Goal: Use online tool/utility: Utilize a website feature to perform a specific function

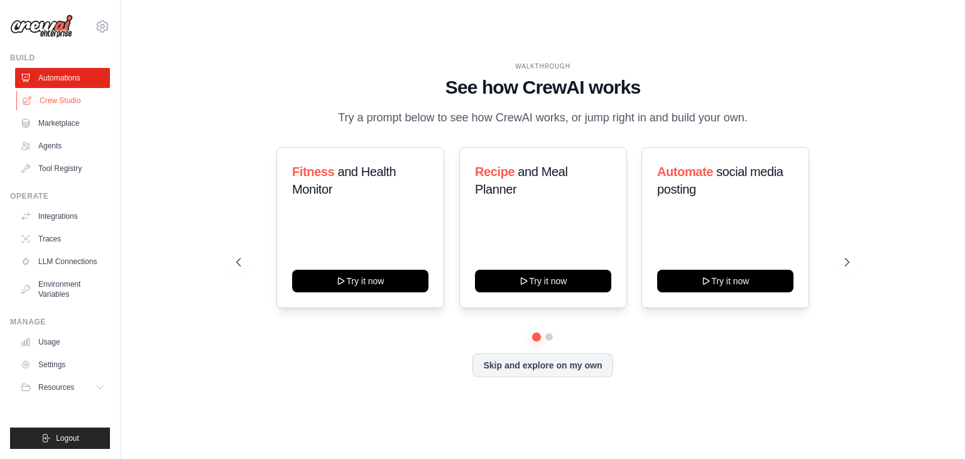
click at [71, 106] on link "Crew Studio" at bounding box center [63, 100] width 95 height 20
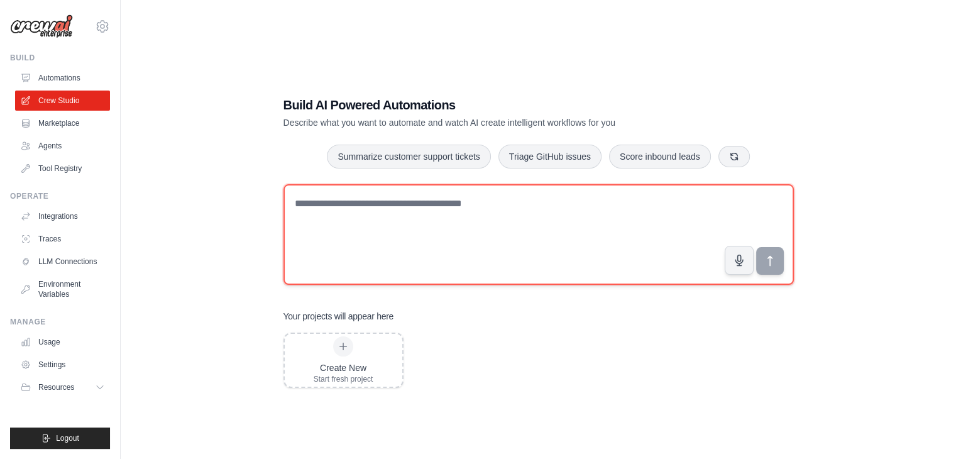
click at [540, 224] on textarea at bounding box center [538, 234] width 510 height 101
paste textarea "**********"
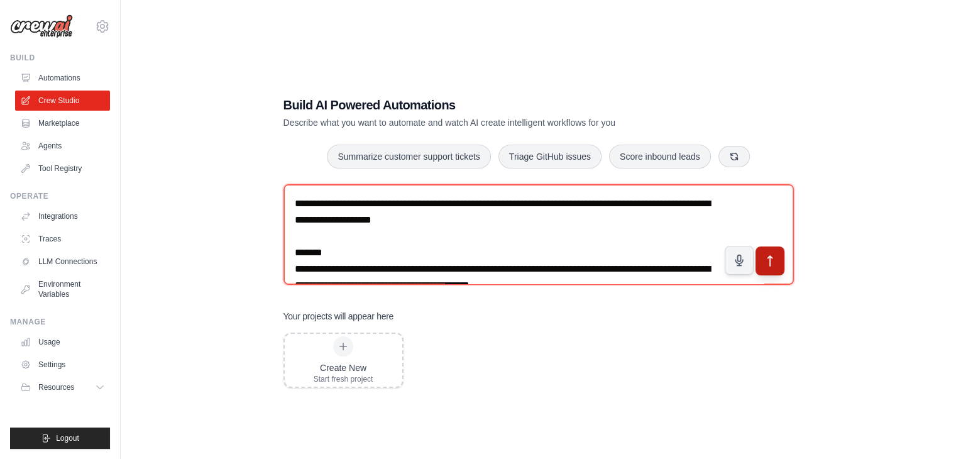
type textarea "**********"
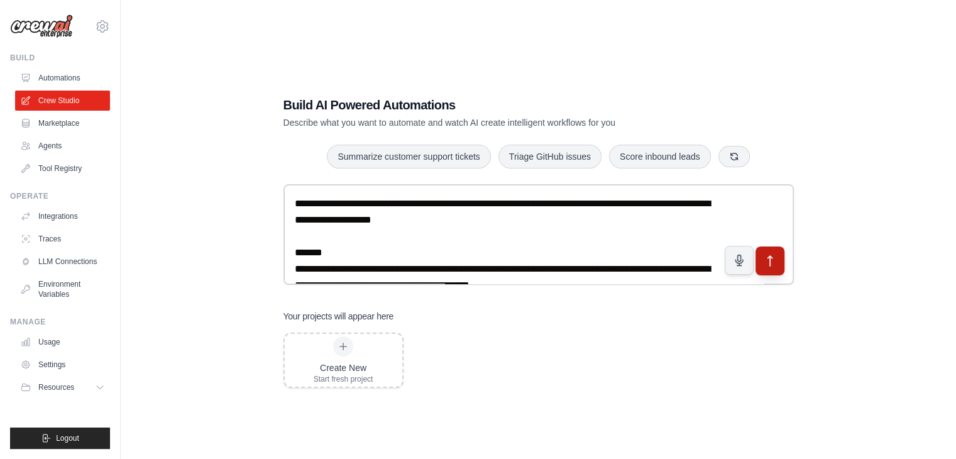
click at [775, 259] on icon "submit" at bounding box center [769, 260] width 13 height 13
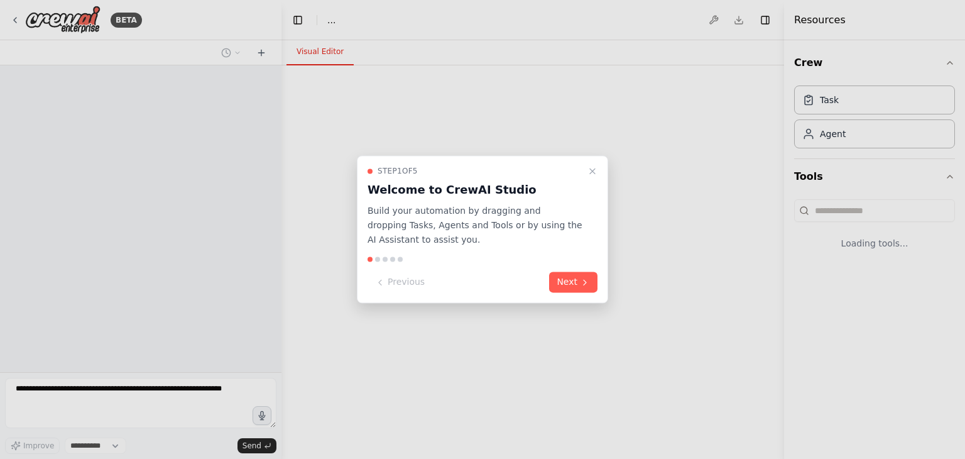
select select "****"
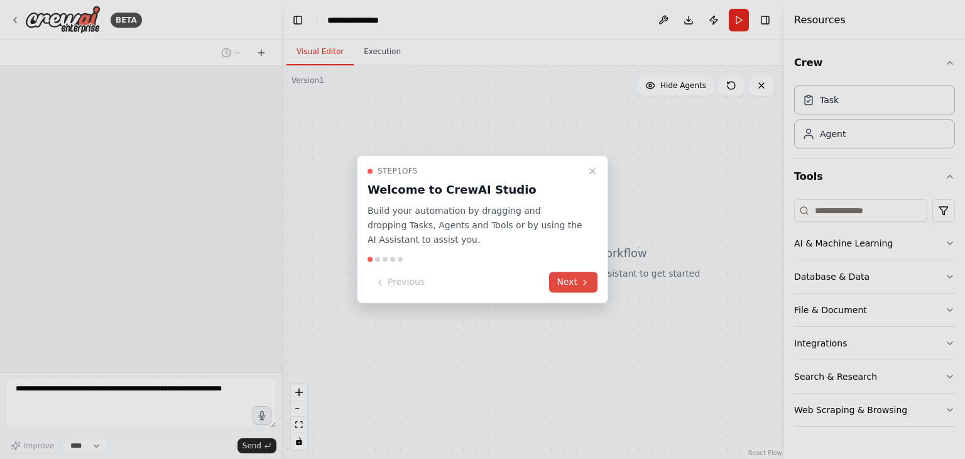
scroll to position [155, 0]
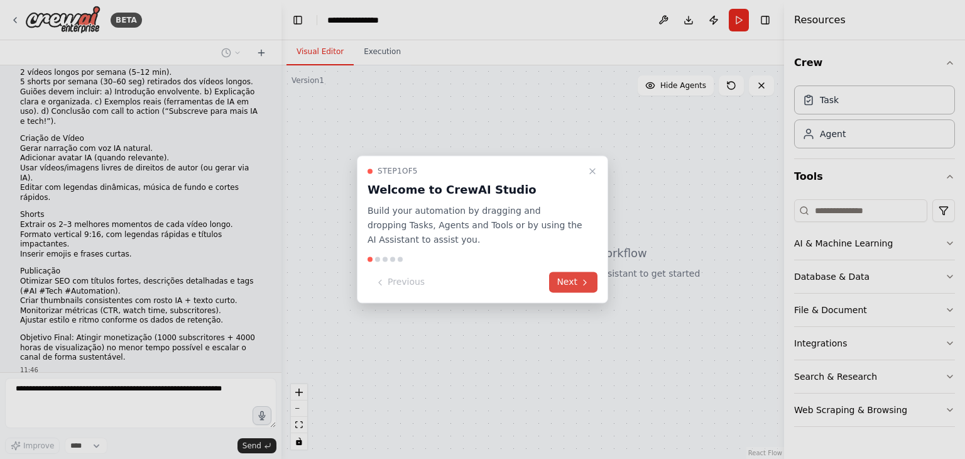
click at [587, 278] on icon at bounding box center [585, 282] width 10 height 10
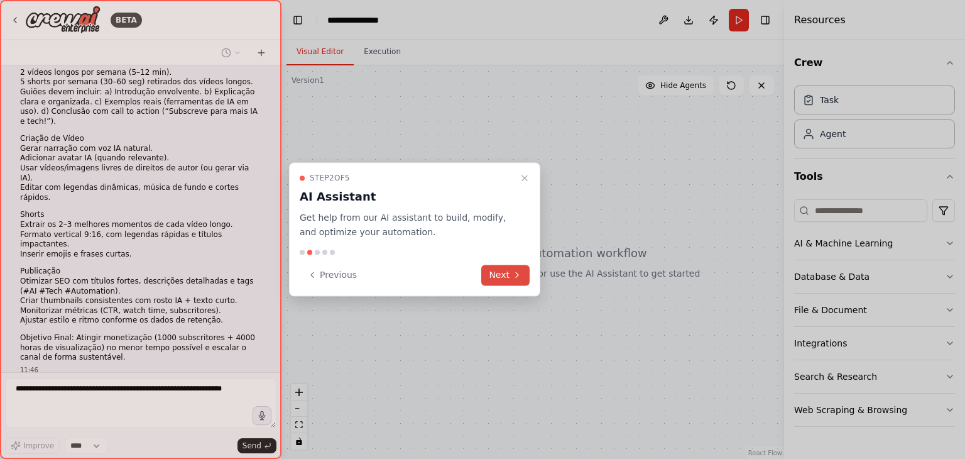
click at [515, 272] on icon at bounding box center [517, 275] width 10 height 10
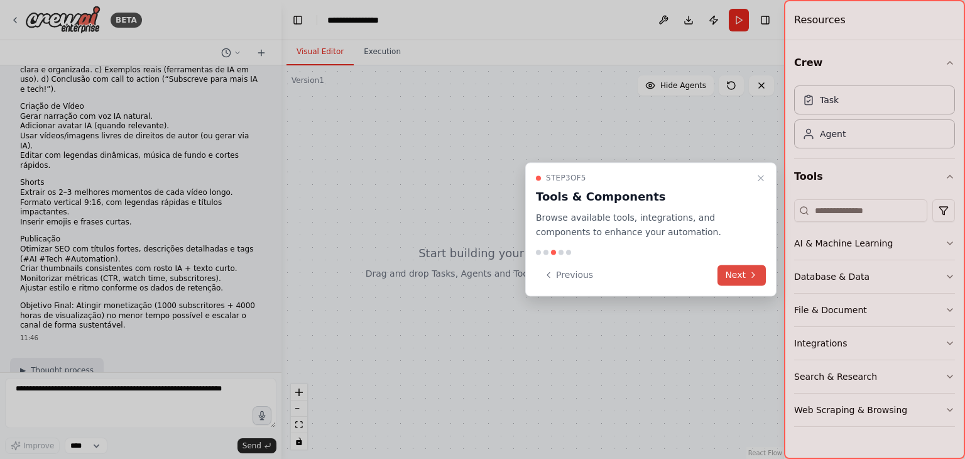
click at [733, 283] on button "Next" at bounding box center [741, 275] width 48 height 21
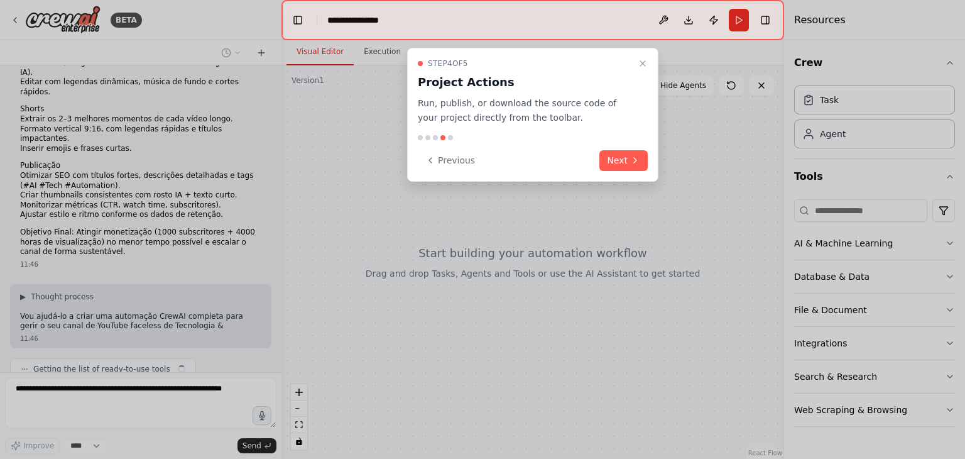
scroll to position [271, 0]
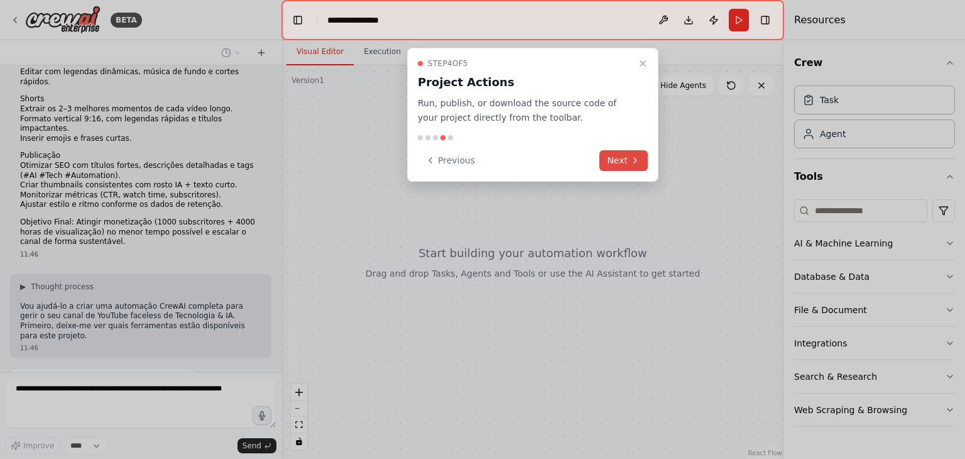
click at [624, 153] on button "Next" at bounding box center [623, 160] width 48 height 21
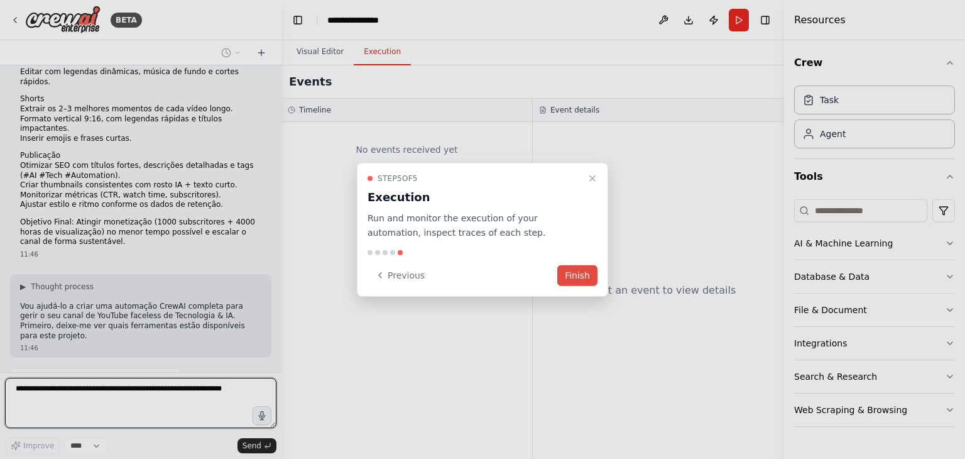
click at [587, 275] on button "Finish" at bounding box center [577, 275] width 40 height 21
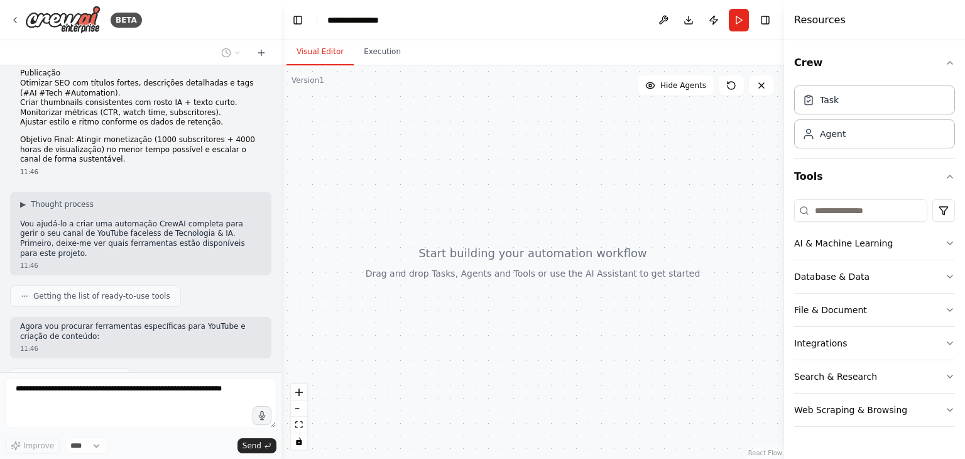
scroll to position [385, 0]
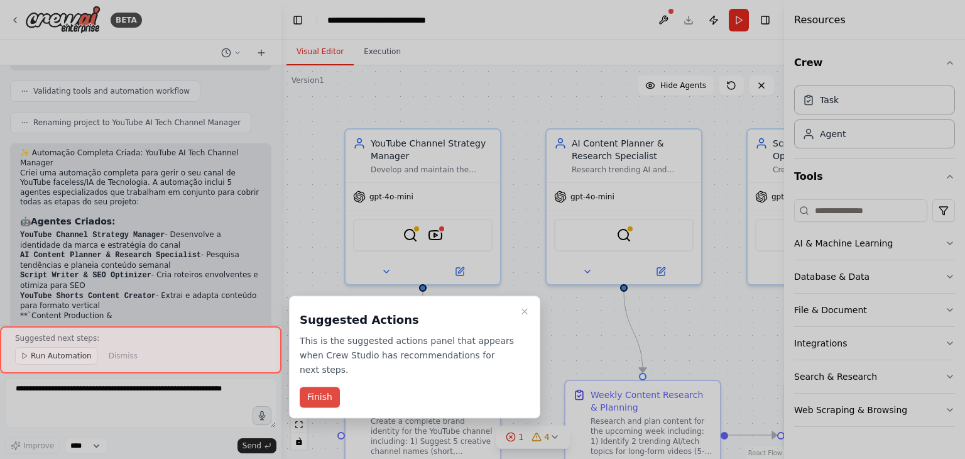
click at [317, 387] on button "Finish" at bounding box center [320, 397] width 40 height 21
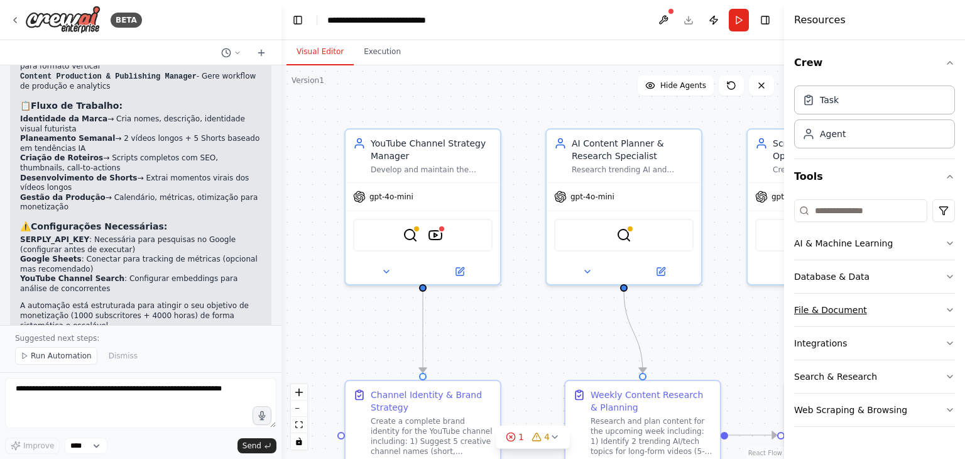
scroll to position [1513, 0]
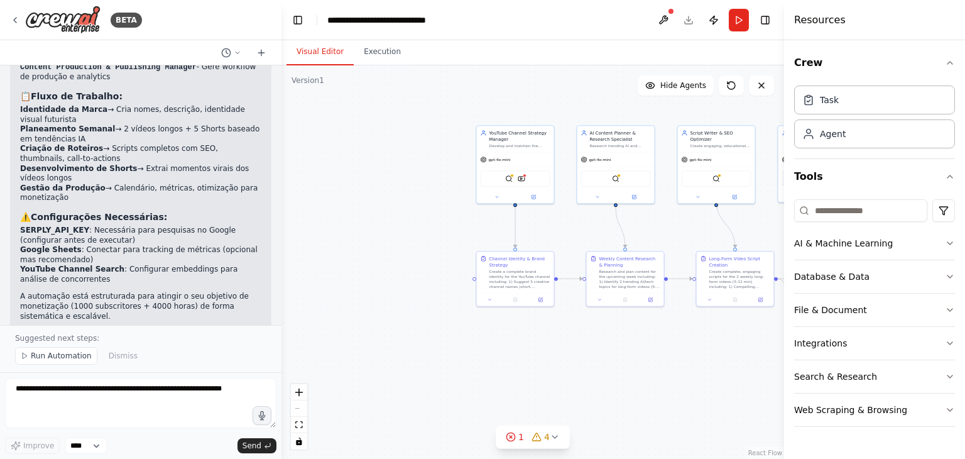
drag, startPoint x: 406, startPoint y: 305, endPoint x: 385, endPoint y: 217, distance: 90.4
click at [385, 217] on div ".deletable-edge-delete-btn { width: 20px; height: 20px; border: 0px solid #ffff…" at bounding box center [532, 261] width 503 height 393
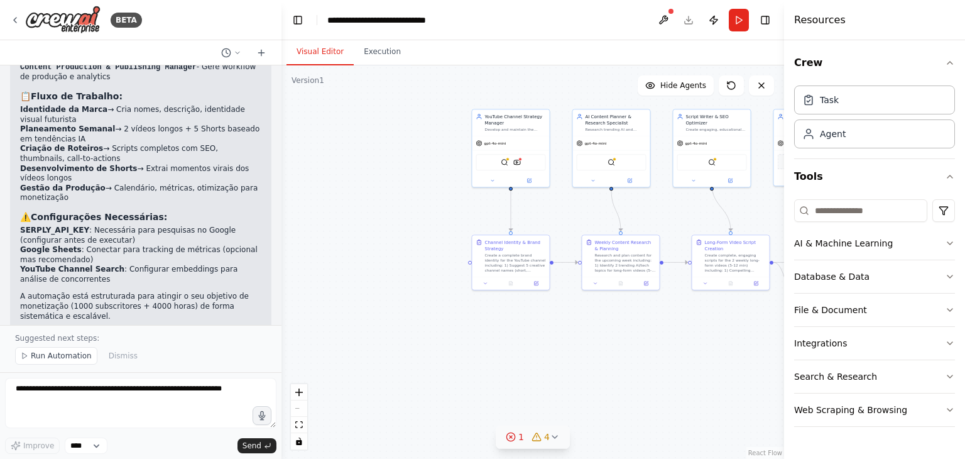
click at [510, 439] on icon at bounding box center [511, 437] width 10 height 10
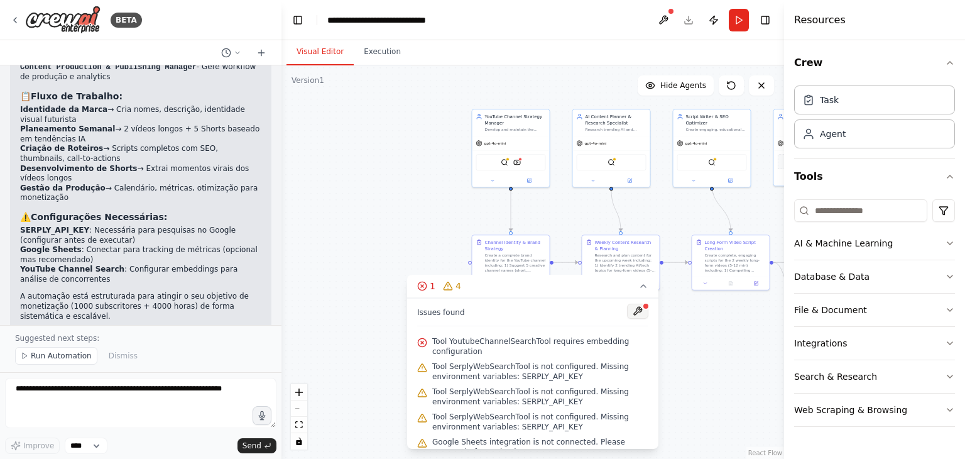
click at [631, 311] on button at bounding box center [637, 310] width 21 height 15
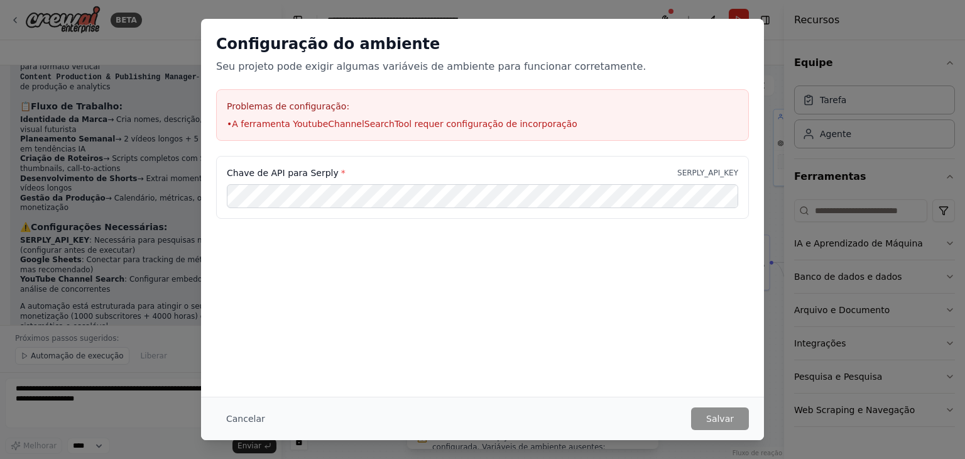
scroll to position [1553, 0]
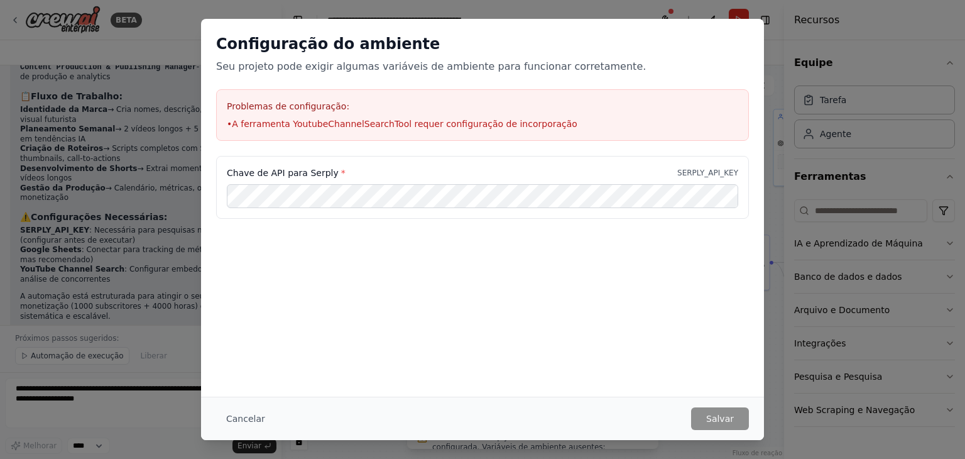
click at [772, 195] on div "Configuração do ambiente Seu projeto pode exigir algumas variáveis ​​de ambient…" at bounding box center [482, 229] width 965 height 459
click at [243, 417] on font "Cancelar" at bounding box center [245, 418] width 39 height 10
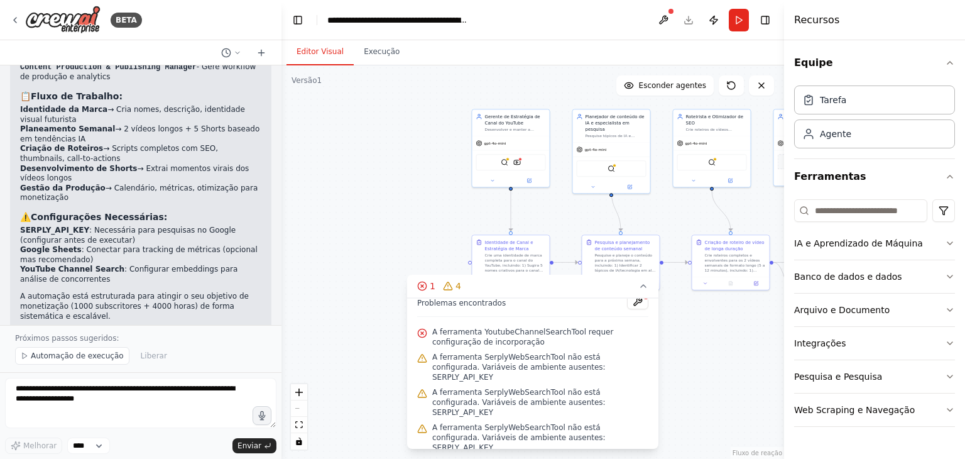
scroll to position [14, 0]
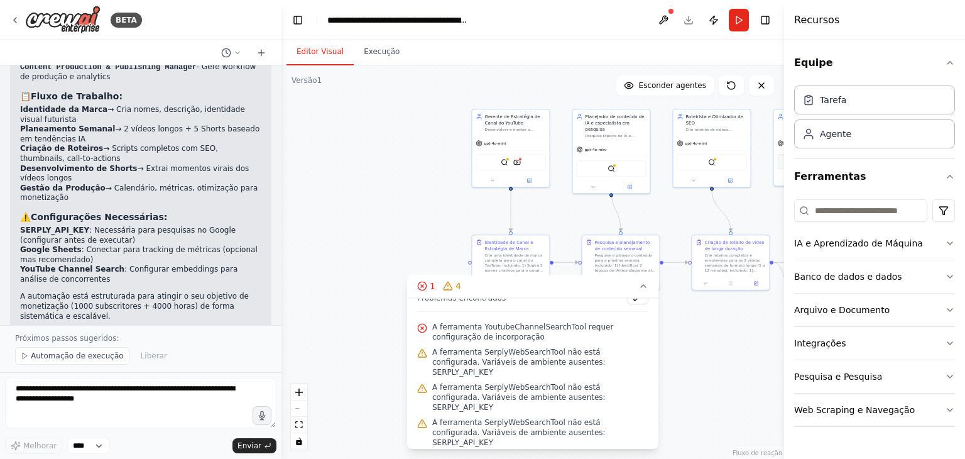
click at [702, 347] on div ".deletable-edge-delete-btn { width: 20px; height: 20px; border: 0px solid #ffff…" at bounding box center [532, 261] width 503 height 393
click at [641, 287] on icon at bounding box center [643, 286] width 10 height 10
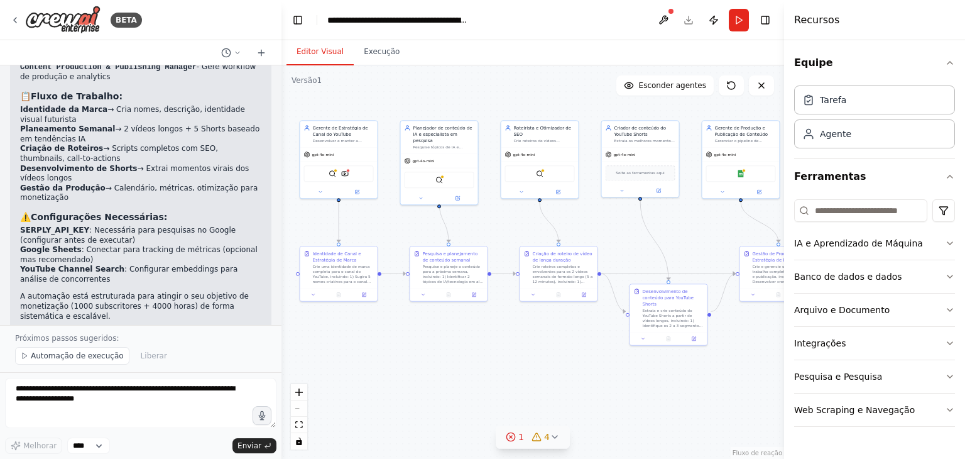
drag, startPoint x: 680, startPoint y: 329, endPoint x: 506, endPoint y: 341, distance: 174.4
click at [506, 341] on div ".deletable-edge-delete-btn { width: 20px; height: 20px; border: 0px solid #ffff…" at bounding box center [532, 261] width 503 height 393
click at [741, 175] on img at bounding box center [740, 172] width 8 height 8
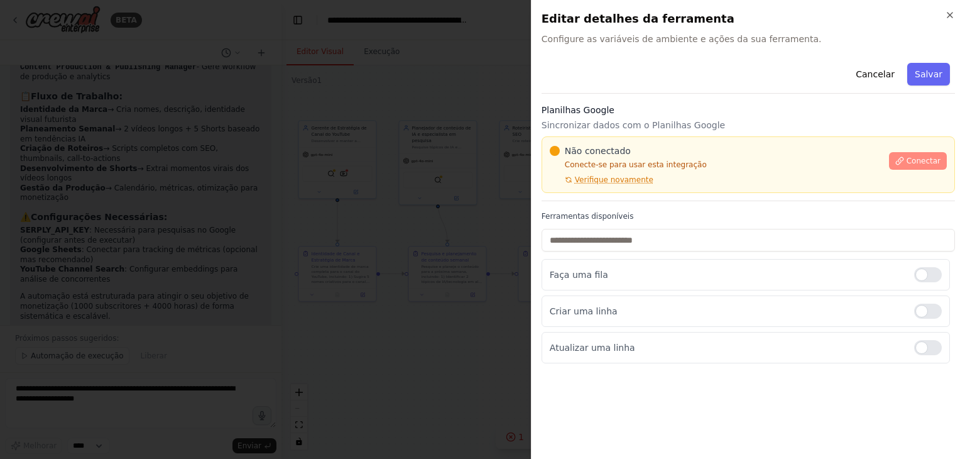
click at [920, 160] on font "Conectar" at bounding box center [924, 160] width 34 height 9
click at [628, 126] on font "Sincronizar dados com o Planilhas Google" at bounding box center [633, 125] width 183 height 10
click at [399, 183] on div at bounding box center [482, 229] width 965 height 459
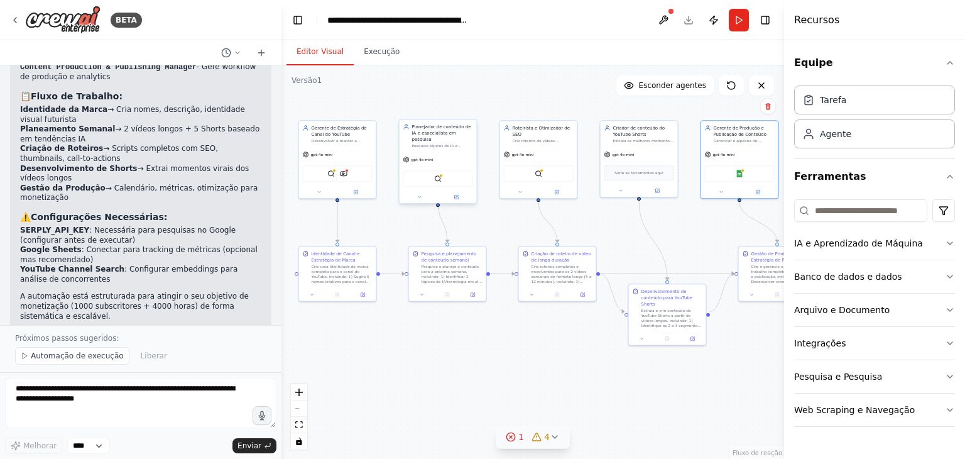
click at [449, 173] on div "Ferramenta de pesquisa na Web Serply" at bounding box center [438, 178] width 70 height 16
click at [437, 176] on div "Ferramenta de pesquisa na Web Serply" at bounding box center [438, 178] width 70 height 16
click at [437, 175] on img at bounding box center [438, 179] width 8 height 8
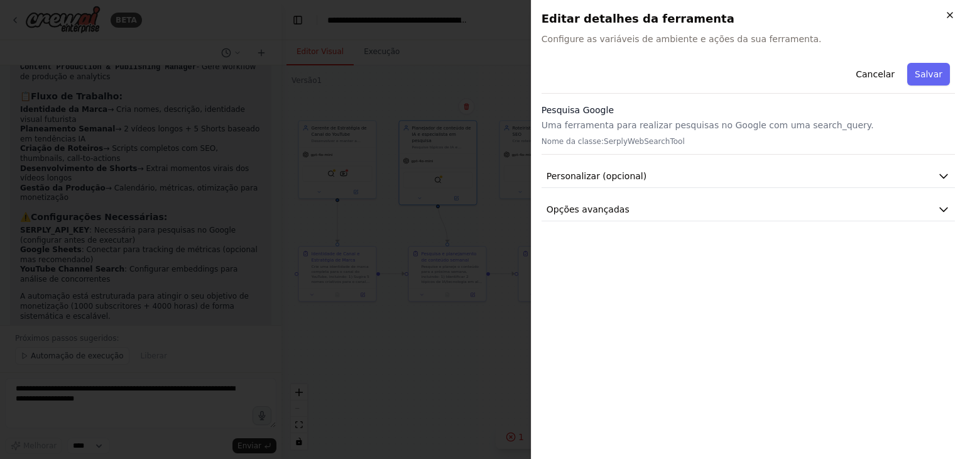
click at [952, 13] on icon "button" at bounding box center [949, 15] width 5 height 5
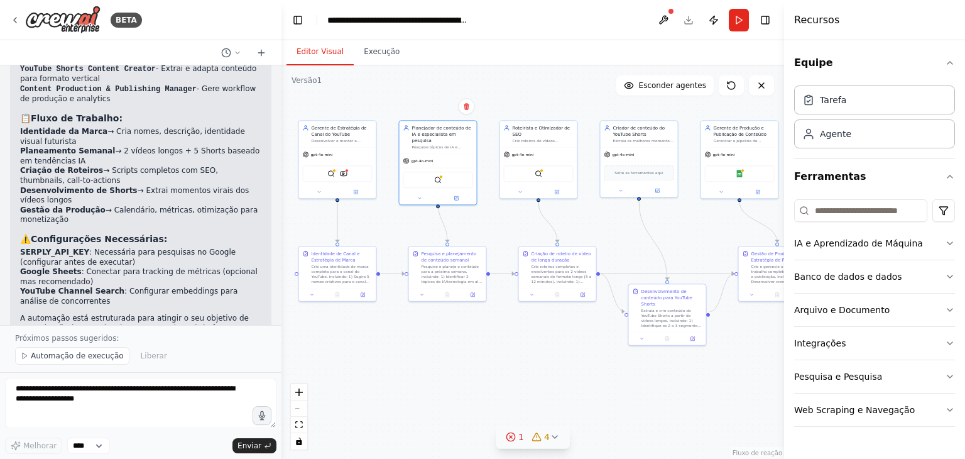
scroll to position [1553, 0]
